Goal: Find specific page/section: Find specific page/section

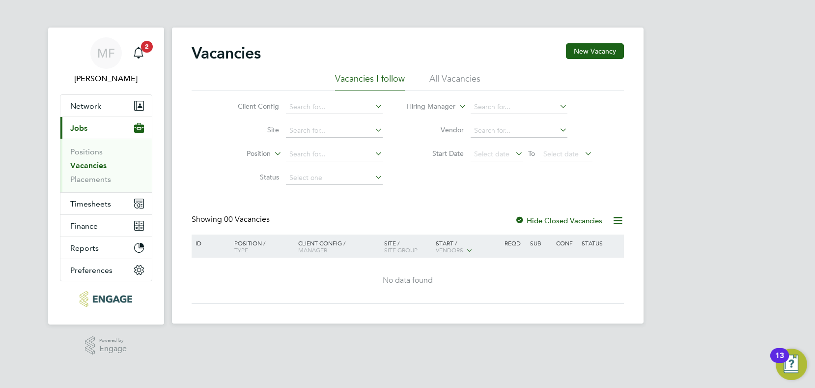
click at [446, 84] on li "All Vacancies" at bounding box center [454, 82] width 51 height 18
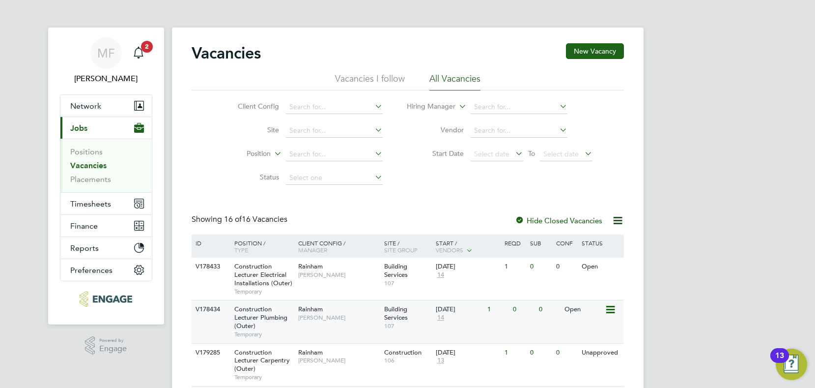
click at [237, 320] on span "Construction Lecturer Plumbing (Outer)" at bounding box center [260, 317] width 53 height 25
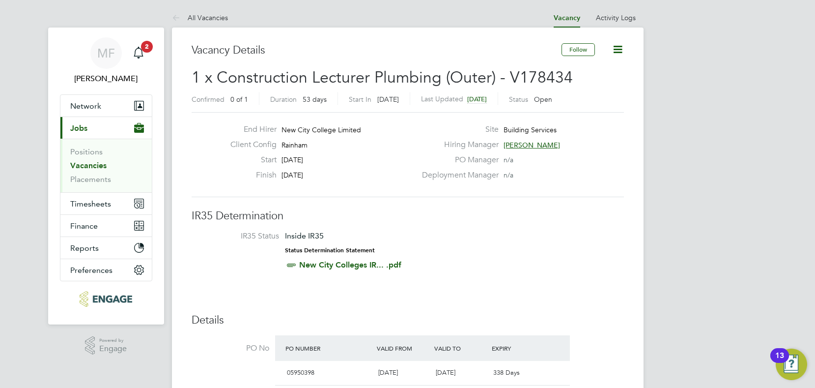
click at [86, 166] on link "Vacancies" at bounding box center [88, 165] width 36 height 9
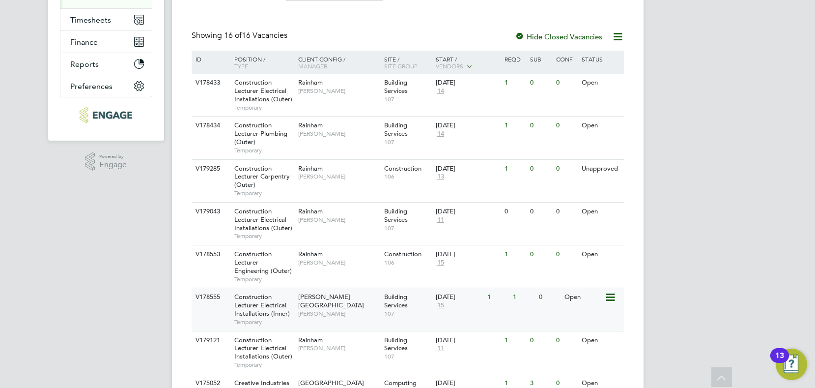
scroll to position [185, 0]
click at [245, 135] on span "Construction Lecturer Plumbing (Outer)" at bounding box center [260, 131] width 53 height 25
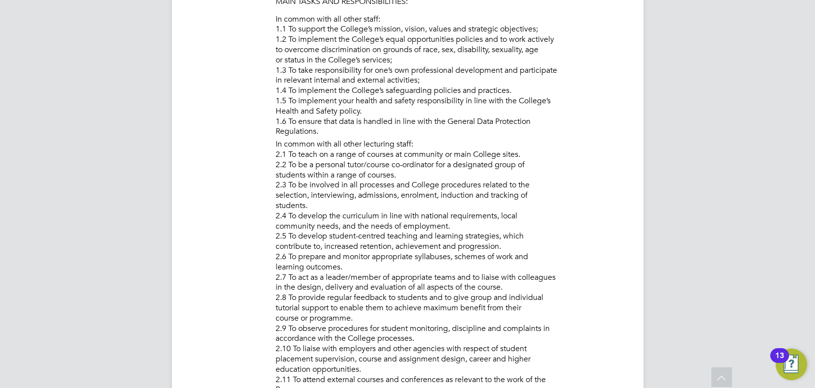
scroll to position [764, 0]
